Goal: Task Accomplishment & Management: Use online tool/utility

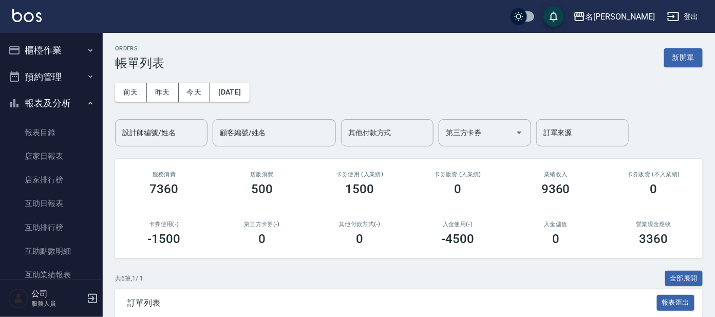
click at [70, 41] on button "櫃檯作業" at bounding box center [51, 50] width 95 height 27
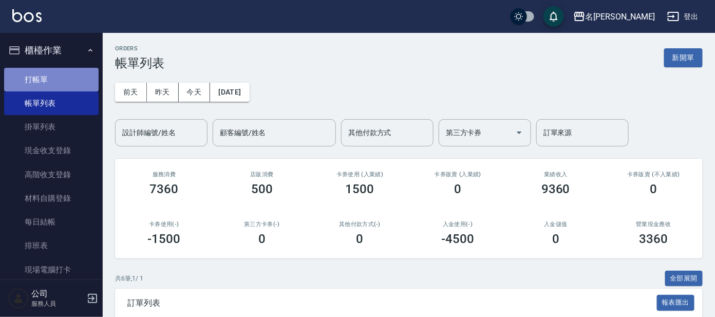
click at [53, 70] on link "打帳單" at bounding box center [51, 80] width 95 height 24
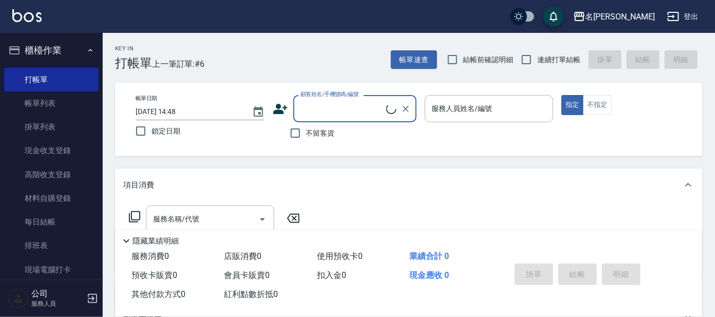
click at [341, 100] on input "顧客姓名/手機號碼/編號" at bounding box center [342, 109] width 88 height 18
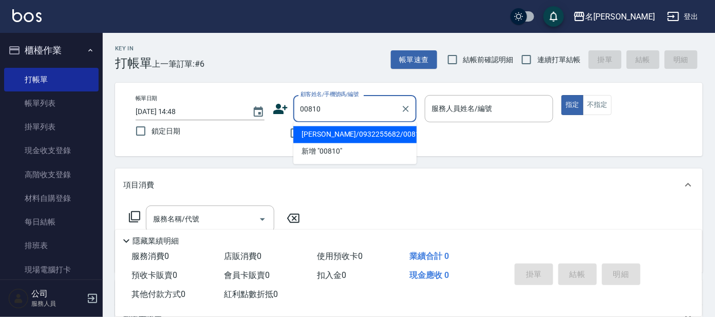
type input "[PERSON_NAME]/0932255682/00810"
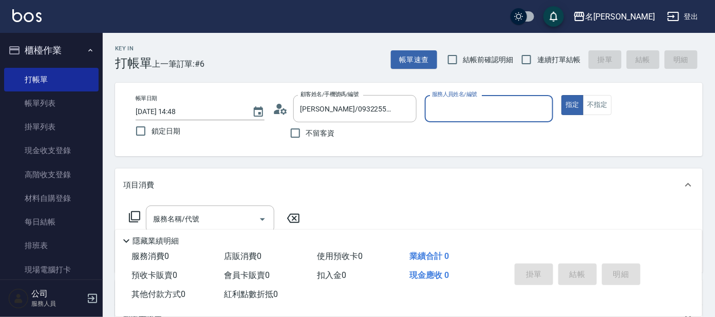
scroll to position [183, 0]
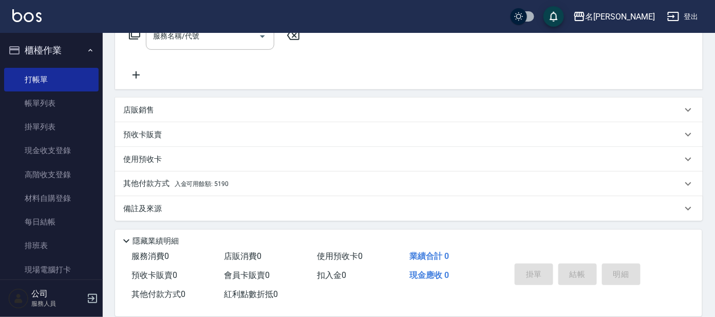
click at [226, 184] on span "入金可用餘額: 5190" at bounding box center [202, 183] width 54 height 7
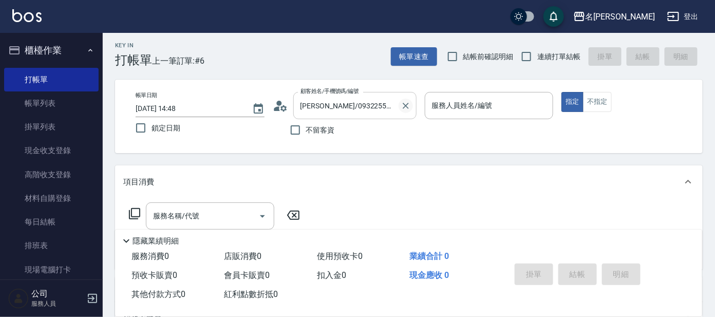
scroll to position [0, 0]
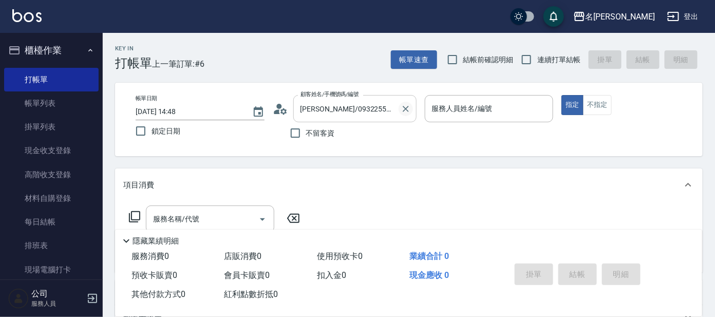
click at [405, 107] on icon "Clear" at bounding box center [406, 109] width 10 height 10
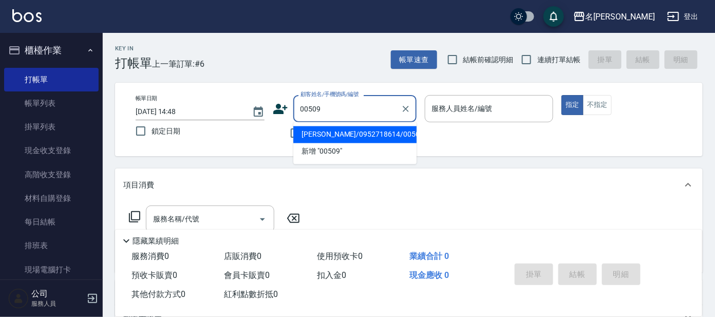
type input "[PERSON_NAME]/0952718614/00509"
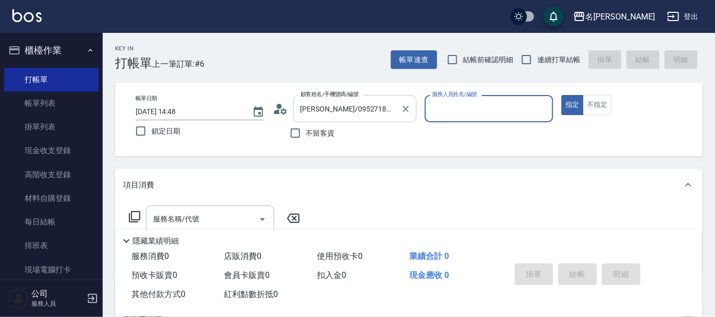
type input "美君-2"
